Goal: Transaction & Acquisition: Purchase product/service

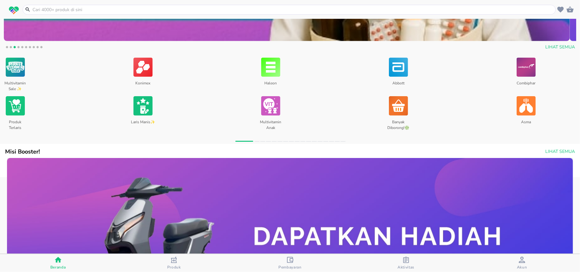
scroll to position [36, 0]
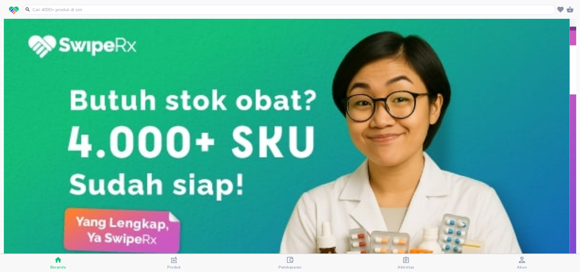
click at [131, 13] on input "text" at bounding box center [293, 9] width 523 height 7
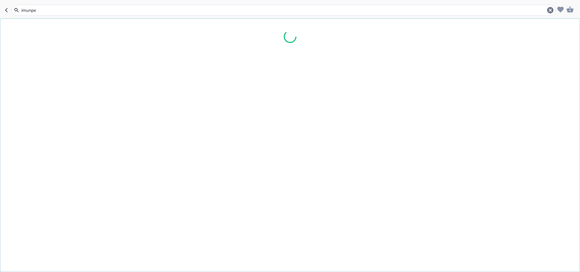
type input "imunped"
